Goal: Information Seeking & Learning: Understand process/instructions

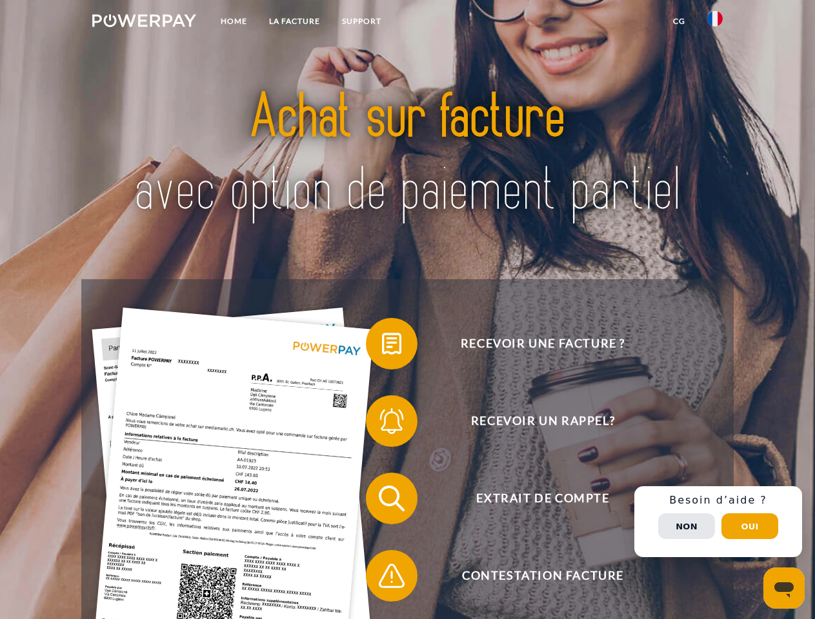
click at [144, 23] on img at bounding box center [144, 20] width 104 height 13
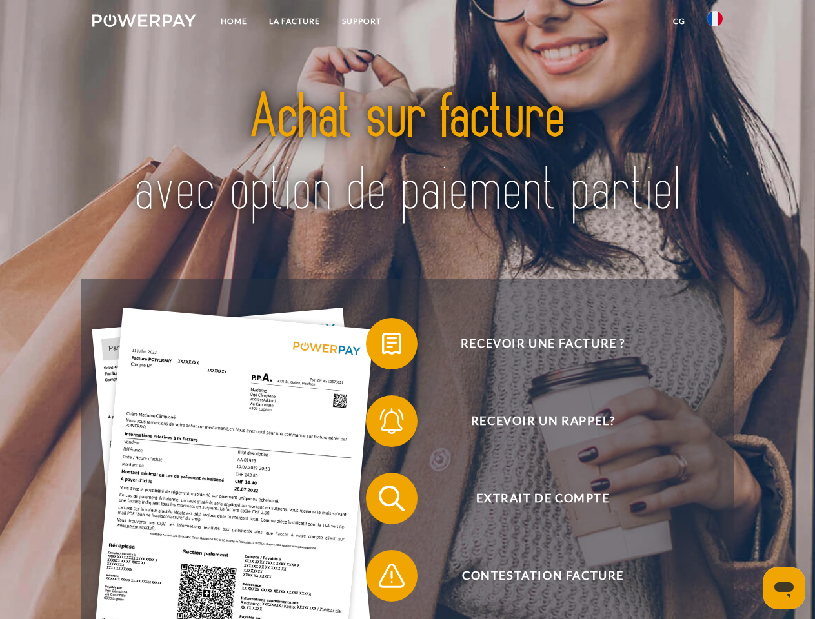
click at [715, 23] on img at bounding box center [714, 18] width 15 height 15
click at [679, 21] on link "CG" at bounding box center [679, 21] width 34 height 23
click at [382, 346] on span at bounding box center [372, 344] width 64 height 64
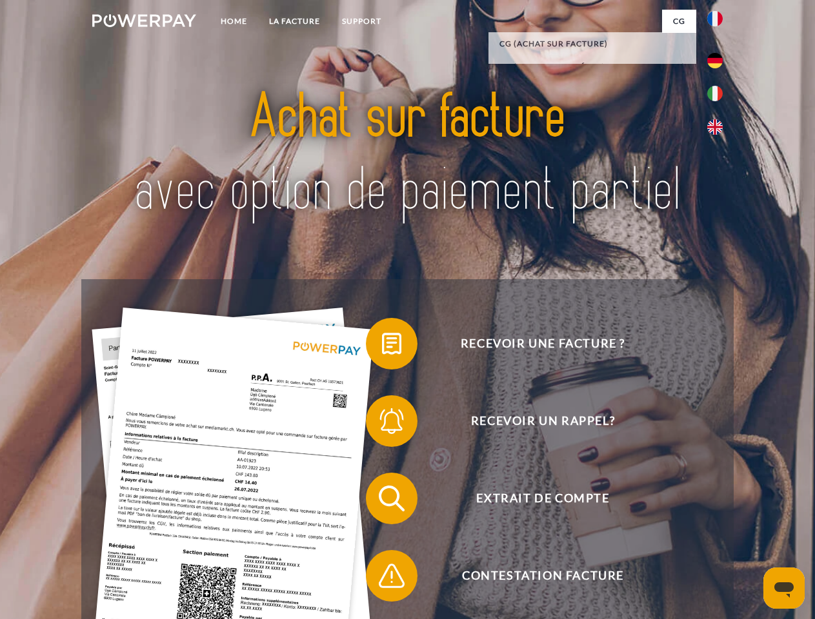
click at [382, 424] on span at bounding box center [372, 421] width 64 height 64
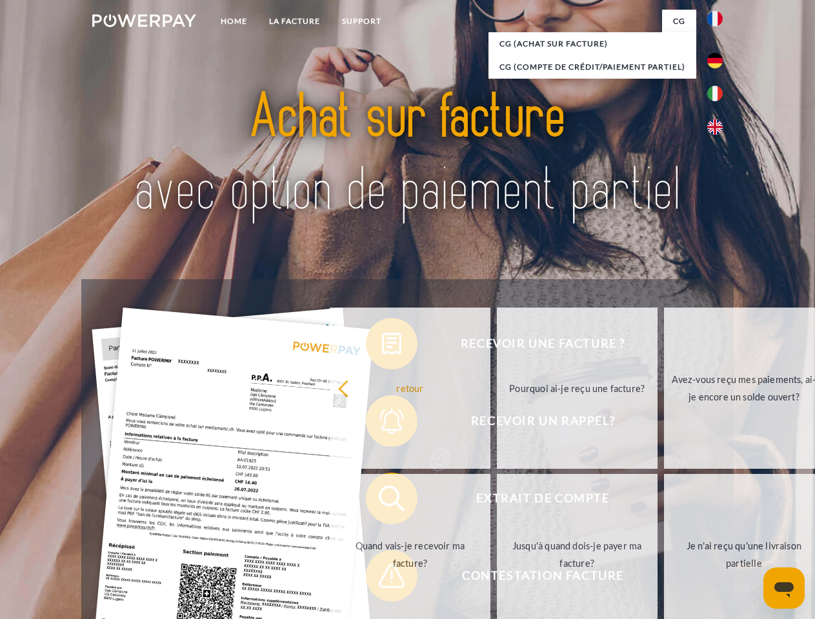
click at [497, 501] on link "Jusqu'à quand dois-je payer ma facture?" at bounding box center [577, 554] width 161 height 161
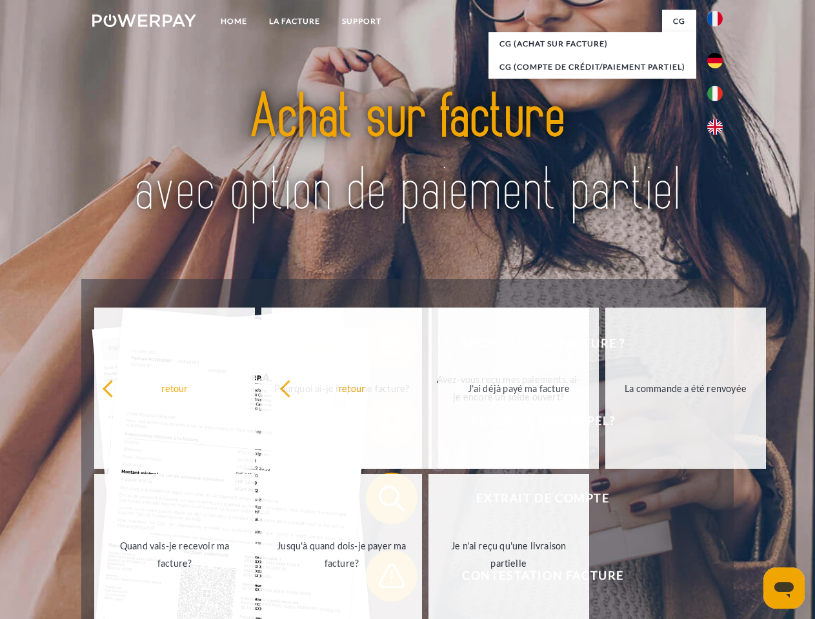
click at [382, 579] on span at bounding box center [372, 576] width 64 height 64
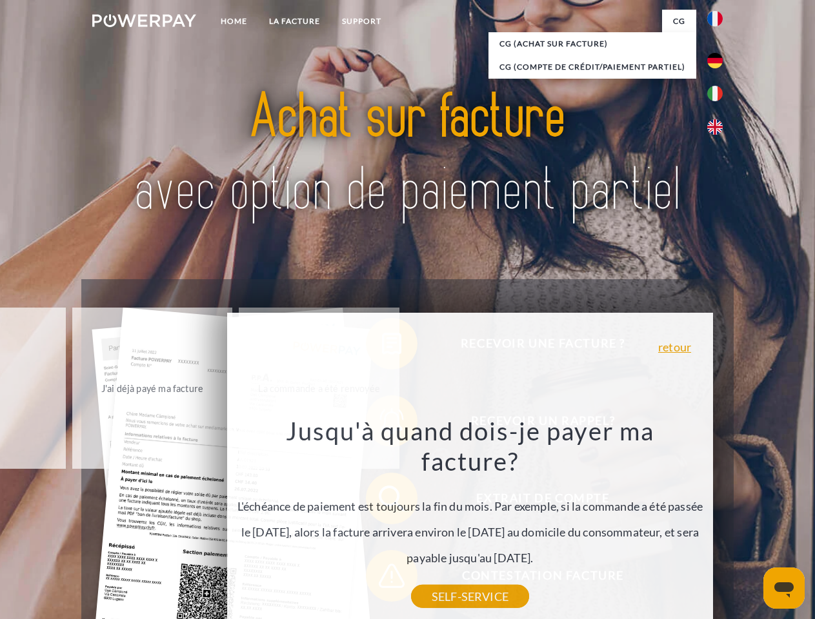
click at [718, 522] on div "Recevoir une facture ? Recevoir un rappel? Extrait de compte retour" at bounding box center [406, 537] width 651 height 516
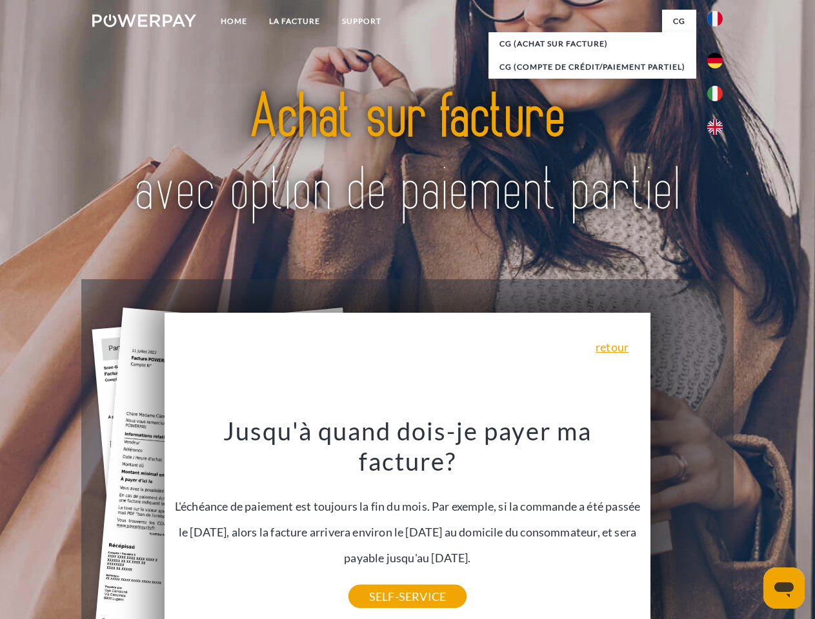
click at [686, 524] on span "Extrait de compte" at bounding box center [542, 499] width 316 height 52
click at [749, 526] on header "Home LA FACTURE Support" at bounding box center [407, 445] width 815 height 891
